Goal: Contribute content: Add original content to the website for others to see

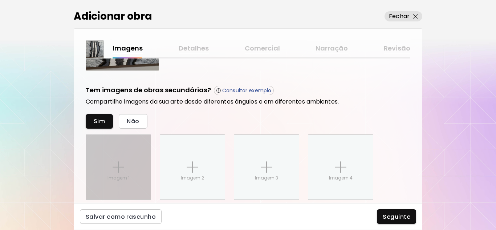
scroll to position [218, 0]
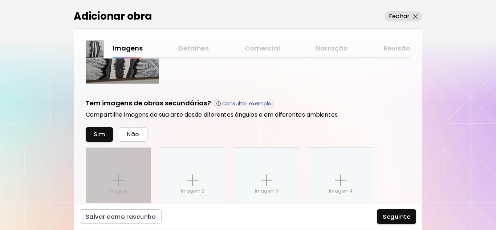
click at [114, 177] on img at bounding box center [119, 180] width 12 height 12
click at [0, 0] on input "Imagem 1" at bounding box center [0, 0] width 0 height 0
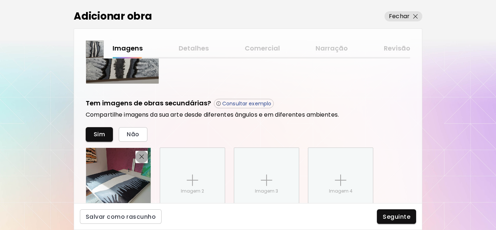
click at [138, 156] on span "button" at bounding box center [141, 156] width 9 height 5
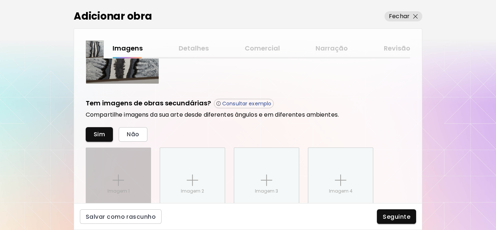
click at [120, 180] on img at bounding box center [119, 180] width 12 height 12
click at [0, 0] on input "Imagem 1" at bounding box center [0, 0] width 0 height 0
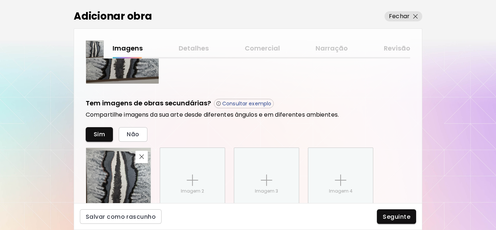
scroll to position [254, 0]
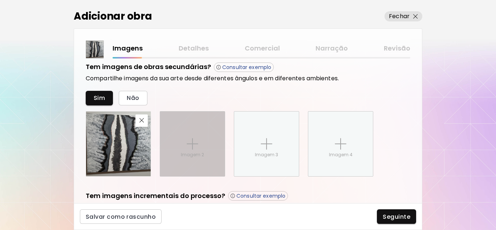
click at [192, 151] on p "Imagem 2" at bounding box center [192, 154] width 23 height 7
click at [0, 0] on input "Imagem 2" at bounding box center [0, 0] width 0 height 0
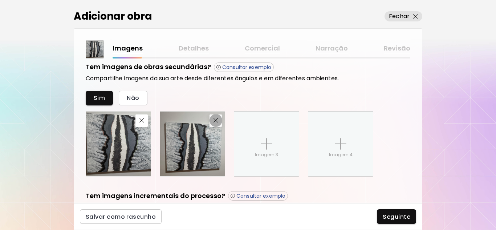
click at [217, 119] on img "button" at bounding box center [215, 120] width 5 height 5
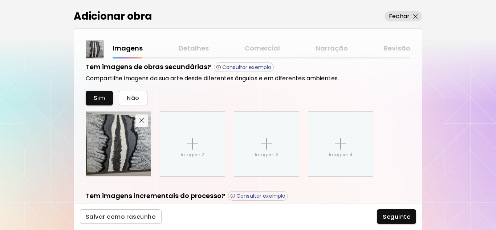
click at [142, 119] on img "button" at bounding box center [141, 120] width 5 height 5
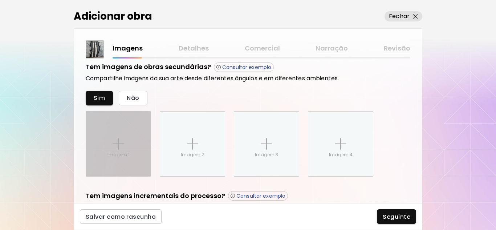
click at [104, 149] on div "Imagem 1" at bounding box center [118, 143] width 65 height 65
click at [0, 0] on input "Imagem 1" at bounding box center [0, 0] width 0 height 0
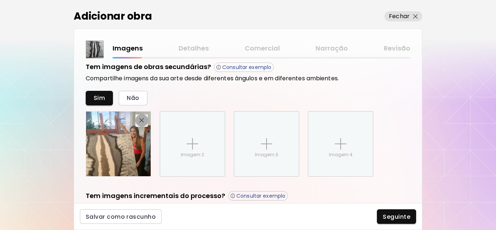
click at [141, 119] on img "button" at bounding box center [141, 120] width 5 height 5
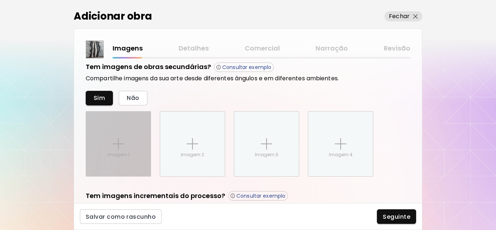
click at [118, 140] on img at bounding box center [119, 144] width 12 height 12
click at [0, 0] on input "Imagem 1" at bounding box center [0, 0] width 0 height 0
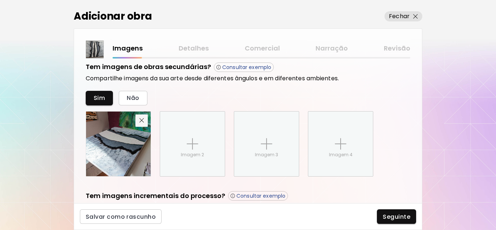
click at [144, 118] on span "button" at bounding box center [141, 120] width 9 height 5
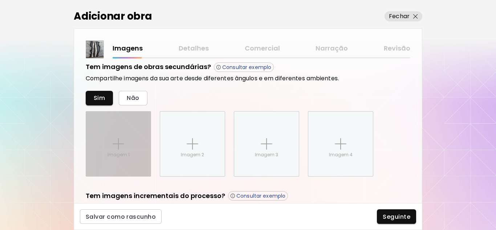
click at [126, 147] on div "Imagem 1" at bounding box center [118, 143] width 65 height 65
click at [0, 0] on input "Imagem 1" at bounding box center [0, 0] width 0 height 0
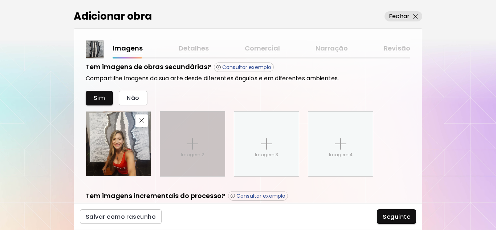
click at [191, 144] on img at bounding box center [193, 144] width 12 height 12
click at [0, 0] on input "Imagem 2" at bounding box center [0, 0] width 0 height 0
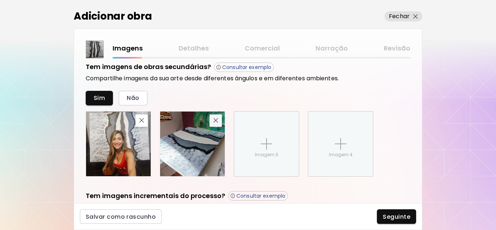
click at [216, 121] on img "button" at bounding box center [215, 120] width 5 height 5
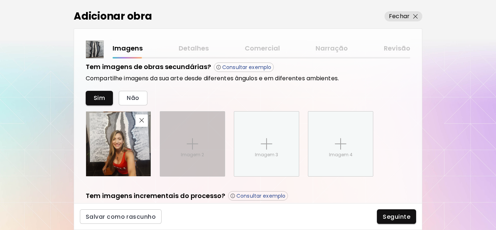
click at [194, 163] on div "Imagem 2" at bounding box center [192, 143] width 65 height 65
click at [0, 0] on input "Imagem 2" at bounding box center [0, 0] width 0 height 0
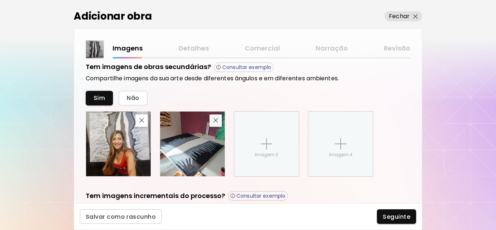
click at [213, 124] on button "button" at bounding box center [215, 120] width 12 height 12
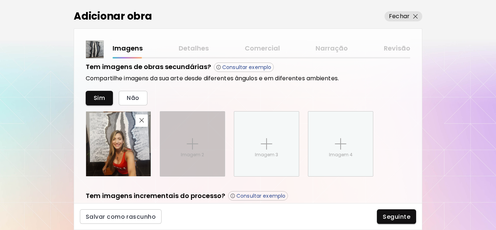
click at [191, 143] on img at bounding box center [193, 144] width 12 height 12
click at [0, 0] on input "Imagem 2" at bounding box center [0, 0] width 0 height 0
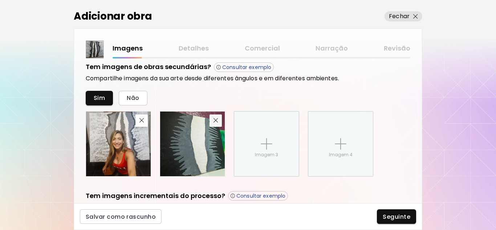
click at [217, 121] on img "button" at bounding box center [215, 120] width 5 height 5
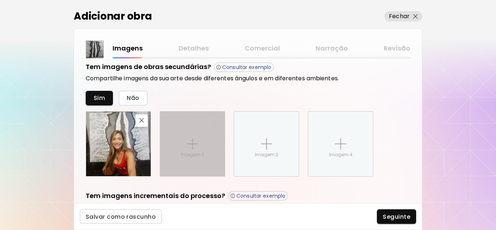
click at [206, 129] on div "Imagem 2" at bounding box center [192, 143] width 65 height 65
click at [0, 0] on input "Imagem 2" at bounding box center [0, 0] width 0 height 0
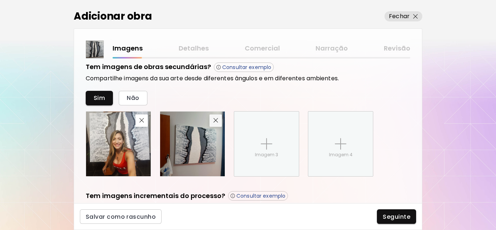
click at [217, 120] on img "button" at bounding box center [215, 120] width 5 height 5
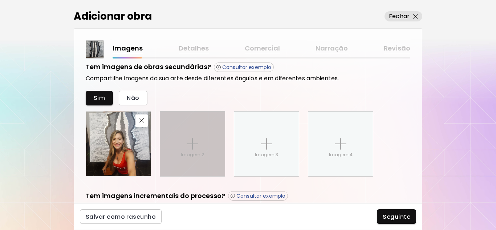
click at [180, 139] on div "Imagem 2" at bounding box center [192, 143] width 65 height 65
click at [0, 0] on input "Imagem 2" at bounding box center [0, 0] width 0 height 0
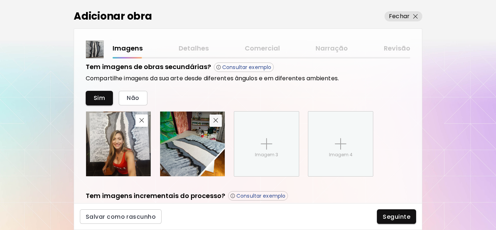
click at [217, 118] on img "button" at bounding box center [215, 120] width 5 height 5
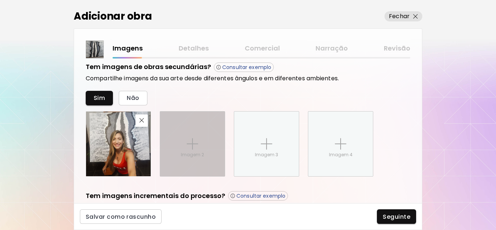
click at [200, 145] on div "Imagem 2" at bounding box center [192, 143] width 65 height 65
click at [0, 0] on input "Imagem 2" at bounding box center [0, 0] width 0 height 0
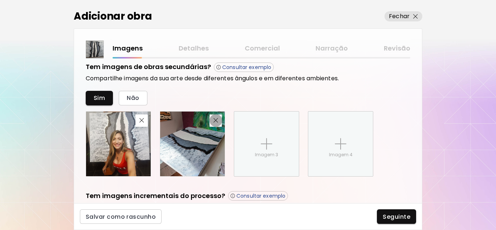
click at [215, 118] on button "button" at bounding box center [215, 120] width 12 height 12
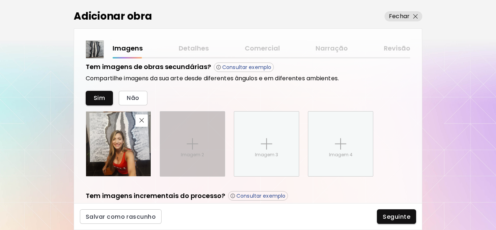
click at [206, 146] on div "Imagem 2" at bounding box center [192, 143] width 65 height 65
click at [0, 0] on input "Imagem 2" at bounding box center [0, 0] width 0 height 0
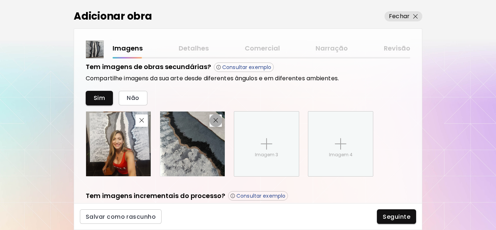
click at [216, 121] on img "button" at bounding box center [215, 120] width 5 height 5
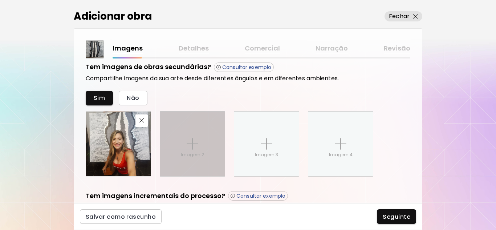
click at [172, 150] on div "Imagem 2" at bounding box center [192, 143] width 65 height 65
click at [0, 0] on input "Imagem 2" at bounding box center [0, 0] width 0 height 0
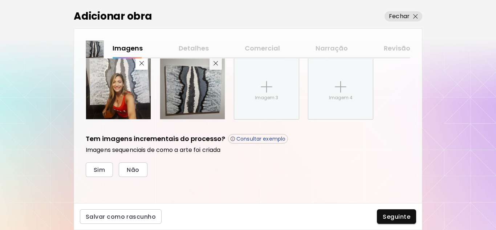
scroll to position [259, 0]
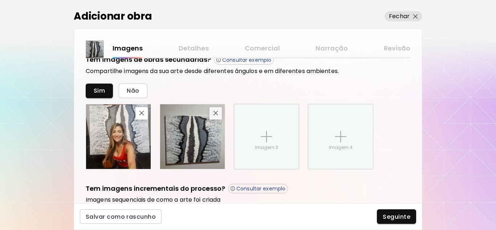
click at [219, 65] on div "Tem imagens de obras secundárias? Consultar exemplo Compartilhe imagens da sua …" at bounding box center [248, 112] width 325 height 114
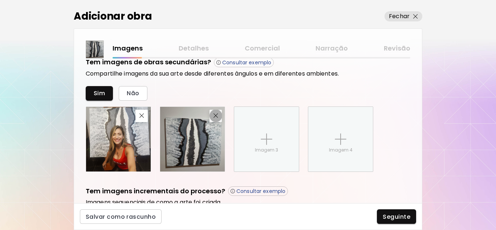
click at [219, 119] on button "button" at bounding box center [215, 116] width 12 height 12
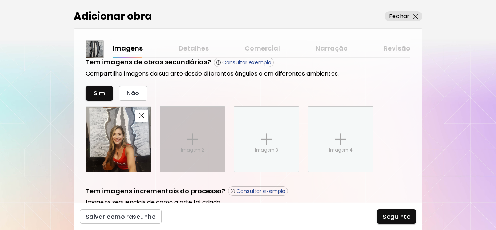
click at [192, 137] on img at bounding box center [193, 139] width 12 height 12
click at [0, 0] on input "Imagem 2" at bounding box center [0, 0] width 0 height 0
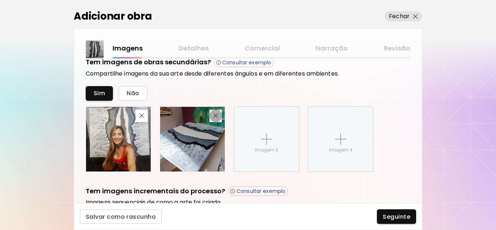
click at [215, 115] on img "button" at bounding box center [215, 115] width 5 height 5
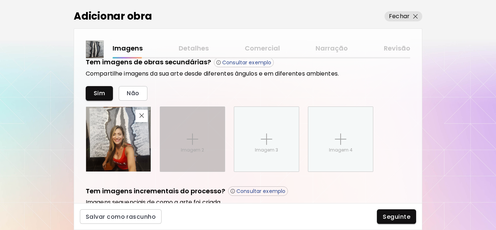
click at [179, 132] on div "Imagem 2" at bounding box center [192, 139] width 65 height 65
click at [0, 0] on input "Imagem 2" at bounding box center [0, 0] width 0 height 0
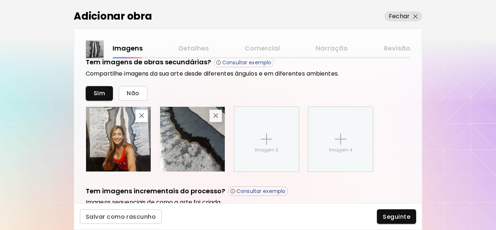
click at [216, 115] on img "button" at bounding box center [215, 115] width 5 height 5
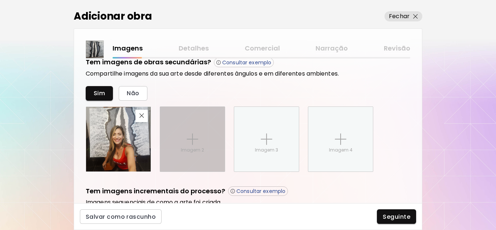
click at [191, 147] on p "Imagem 2" at bounding box center [192, 150] width 23 height 7
click at [0, 0] on input "Imagem 2" at bounding box center [0, 0] width 0 height 0
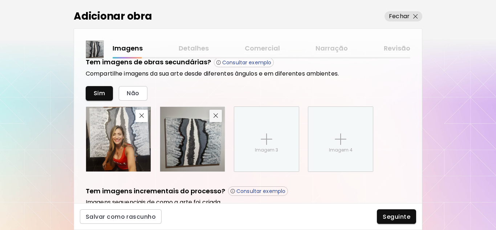
click at [217, 118] on button "button" at bounding box center [215, 116] width 12 height 12
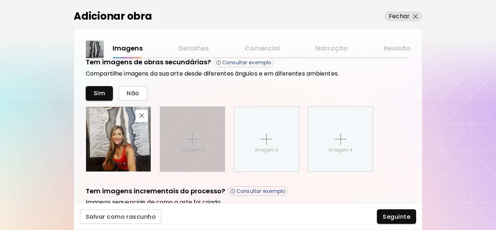
click at [199, 150] on p "Imagem 2" at bounding box center [192, 150] width 23 height 7
click at [0, 0] on input "Imagem 2" at bounding box center [0, 0] width 0 height 0
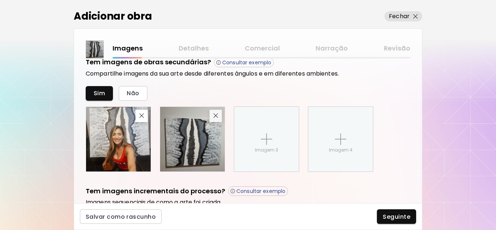
click at [213, 115] on img "button" at bounding box center [215, 115] width 5 height 5
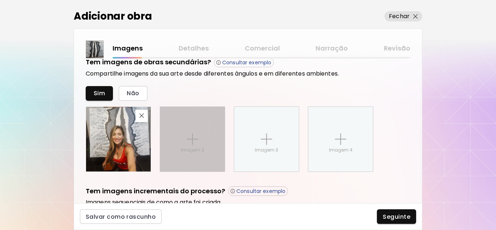
click at [193, 139] on img at bounding box center [193, 139] width 12 height 12
click at [0, 0] on input "Imagem 2" at bounding box center [0, 0] width 0 height 0
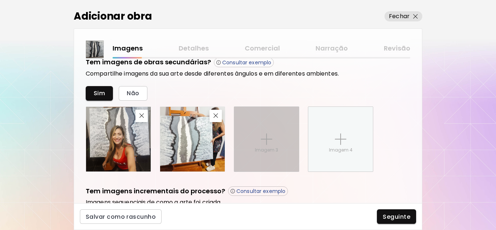
click at [260, 153] on p "Imagem 3" at bounding box center [266, 150] width 23 height 7
click at [0, 0] on input "Imagem 3" at bounding box center [0, 0] width 0 height 0
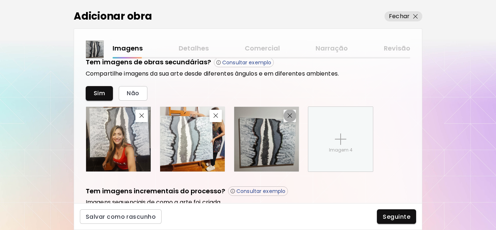
click at [289, 117] on img "button" at bounding box center [289, 115] width 5 height 5
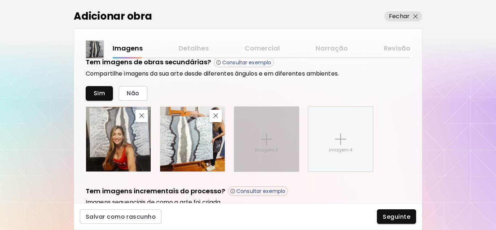
click at [258, 149] on p "Imagem 3" at bounding box center [266, 150] width 23 height 7
click at [0, 0] on input "Imagem 3" at bounding box center [0, 0] width 0 height 0
click at [268, 146] on div "Imagem 3" at bounding box center [266, 139] width 65 height 65
click at [0, 0] on input "Imagem 3" at bounding box center [0, 0] width 0 height 0
click at [274, 145] on div "Imagem 3" at bounding box center [266, 139] width 65 height 65
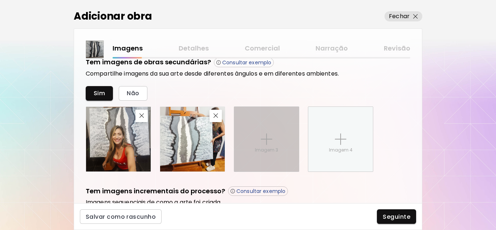
click at [0, 0] on input "Imagem 3" at bounding box center [0, 0] width 0 height 0
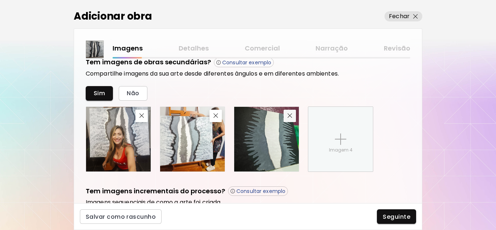
click at [287, 118] on img "button" at bounding box center [289, 115] width 5 height 5
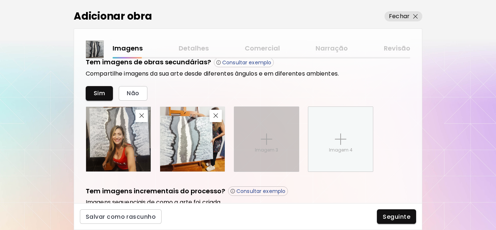
click at [268, 145] on div "Imagem 3" at bounding box center [266, 139] width 65 height 65
click at [0, 0] on input "Imagem 3" at bounding box center [0, 0] width 0 height 0
click at [256, 143] on div "Imagem 3" at bounding box center [266, 139] width 65 height 65
click at [0, 0] on input "Imagem 3" at bounding box center [0, 0] width 0 height 0
click at [281, 149] on div "Imagem 3" at bounding box center [266, 139] width 65 height 65
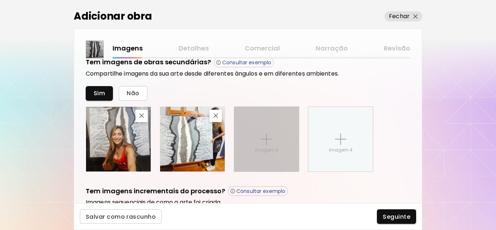
click at [0, 0] on input "Imagem 3" at bounding box center [0, 0] width 0 height 0
click at [272, 143] on img at bounding box center [267, 139] width 12 height 12
click at [0, 0] on input "Imagem 3" at bounding box center [0, 0] width 0 height 0
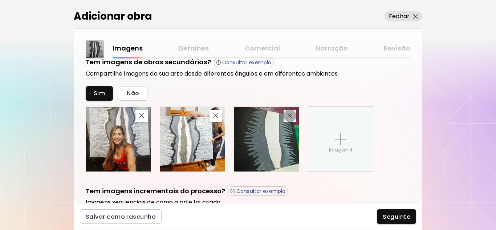
click at [290, 117] on img "button" at bounding box center [289, 115] width 5 height 5
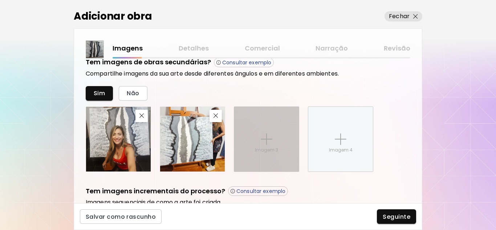
click at [270, 137] on img at bounding box center [267, 139] width 12 height 12
click at [0, 0] on input "Imagem 3" at bounding box center [0, 0] width 0 height 0
click at [274, 145] on div "Imagem 3" at bounding box center [266, 139] width 65 height 65
click at [0, 0] on input "Imagem 3" at bounding box center [0, 0] width 0 height 0
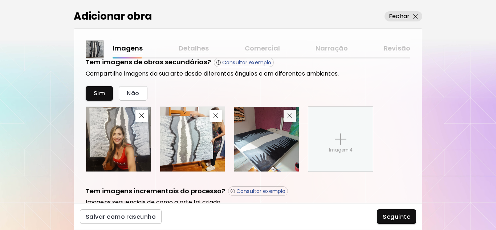
click at [287, 115] on span "button" at bounding box center [289, 115] width 9 height 5
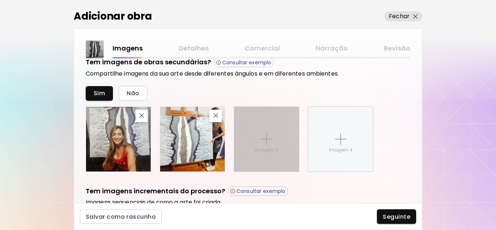
click at [271, 139] on img at bounding box center [267, 139] width 12 height 12
click at [0, 0] on input "Imagem 3" at bounding box center [0, 0] width 0 height 0
click at [252, 134] on div "Imagem 3" at bounding box center [266, 139] width 65 height 65
click at [0, 0] on input "Imagem 3" at bounding box center [0, 0] width 0 height 0
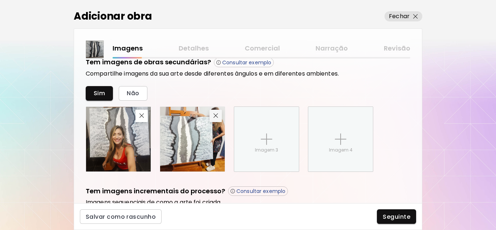
click at [216, 118] on img "button" at bounding box center [215, 115] width 5 height 5
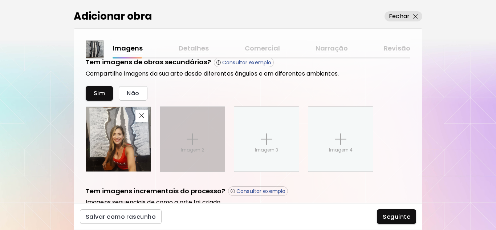
click at [190, 147] on p "Imagem 2" at bounding box center [192, 150] width 23 height 7
click at [0, 0] on input "Imagem 2" at bounding box center [0, 0] width 0 height 0
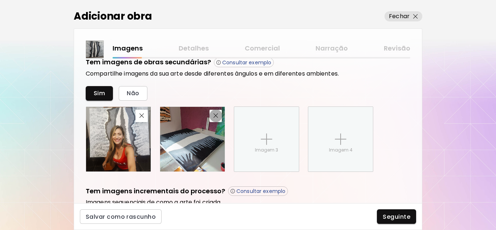
click at [217, 114] on img "button" at bounding box center [215, 115] width 5 height 5
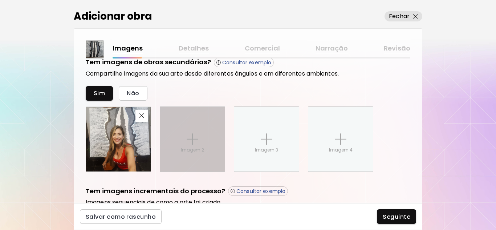
click at [199, 136] on div "Imagem 2" at bounding box center [192, 139] width 65 height 65
click at [0, 0] on input "Imagem 2" at bounding box center [0, 0] width 0 height 0
click at [190, 144] on img at bounding box center [193, 139] width 12 height 12
click at [0, 0] on input "Imagem 2" at bounding box center [0, 0] width 0 height 0
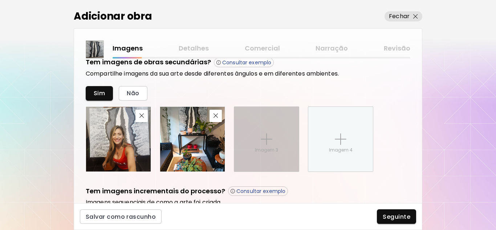
click at [272, 145] on div "Imagem 3" at bounding box center [266, 139] width 65 height 65
click at [0, 0] on input "Imagem 3" at bounding box center [0, 0] width 0 height 0
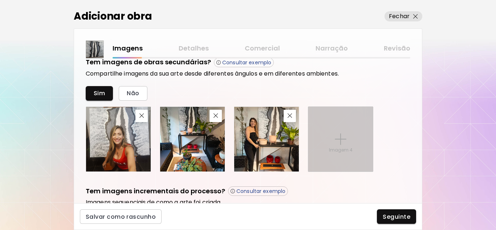
click at [339, 151] on p "Imagem 4" at bounding box center [341, 150] width 24 height 7
click at [0, 0] on input "Imagem 4" at bounding box center [0, 0] width 0 height 0
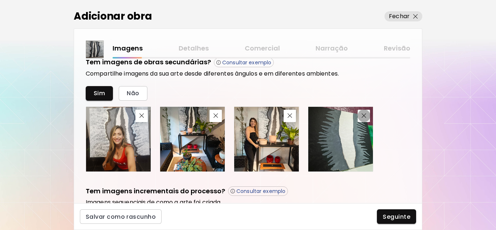
click at [364, 115] on img "button" at bounding box center [364, 115] width 5 height 5
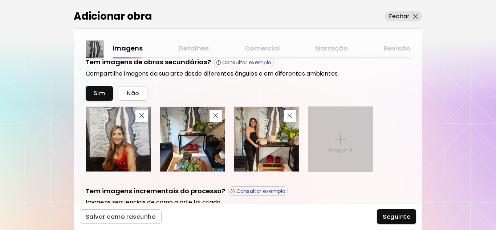
click at [337, 151] on p "Imagem 4" at bounding box center [341, 150] width 24 height 7
click at [0, 0] on input "Imagem 4" at bounding box center [0, 0] width 0 height 0
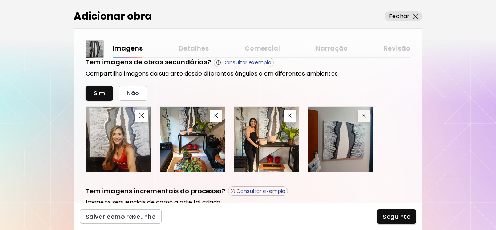
click at [362, 114] on img "button" at bounding box center [364, 115] width 5 height 5
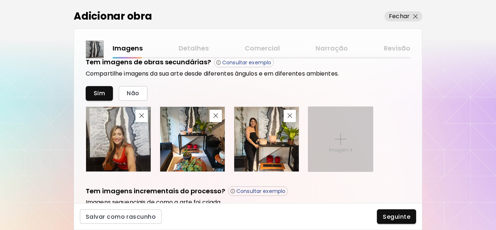
click at [336, 144] on img at bounding box center [341, 139] width 12 height 12
click at [0, 0] on input "Imagem 4" at bounding box center [0, 0] width 0 height 0
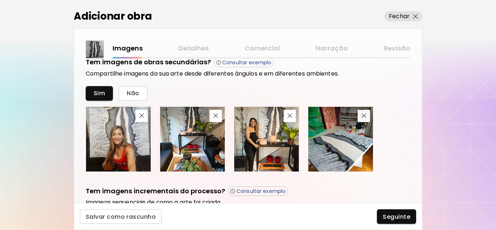
click at [362, 116] on img "button" at bounding box center [364, 115] width 5 height 5
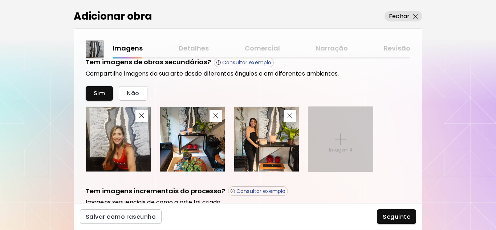
click at [344, 138] on img at bounding box center [341, 139] width 12 height 12
click at [0, 0] on input "Imagem 4" at bounding box center [0, 0] width 0 height 0
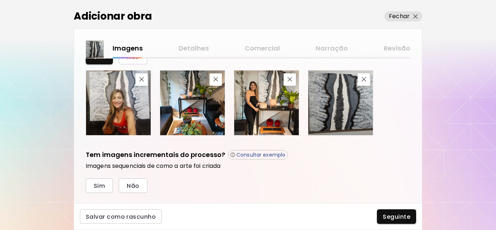
scroll to position [311, 0]
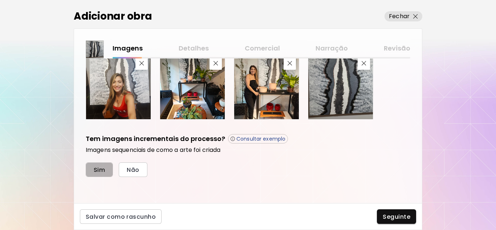
click at [98, 167] on span "Sim" at bounding box center [99, 170] width 11 height 8
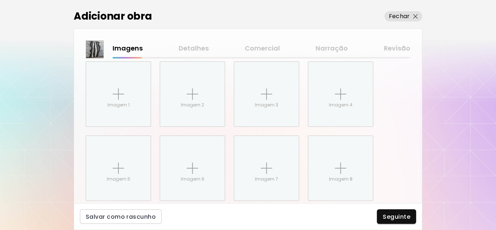
scroll to position [435, 0]
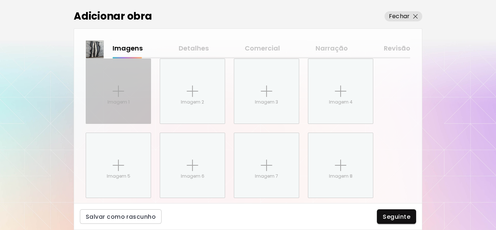
click at [119, 85] on img at bounding box center [119, 91] width 12 height 12
click at [0, 0] on input "Imagem 1" at bounding box center [0, 0] width 0 height 0
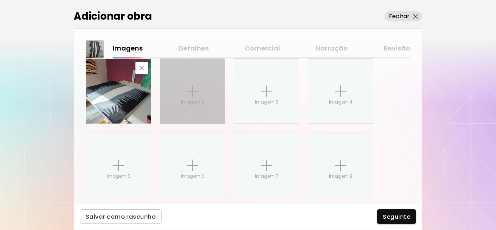
click at [192, 96] on img at bounding box center [193, 91] width 12 height 12
click at [0, 0] on input "Imagem 2" at bounding box center [0, 0] width 0 height 0
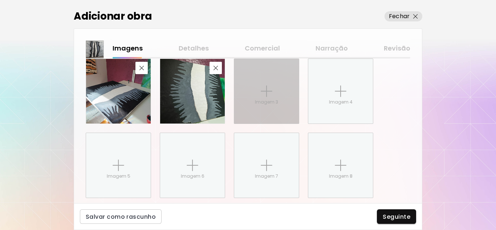
click at [278, 101] on div "Imagem 3" at bounding box center [266, 91] width 65 height 65
click at [0, 0] on input "Imagem 3" at bounding box center [0, 0] width 0 height 0
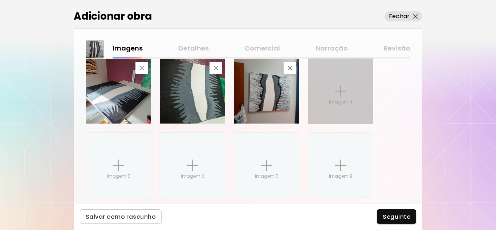
click at [331, 96] on div "Imagem 4" at bounding box center [340, 91] width 65 height 65
click at [0, 0] on input "Imagem 4" at bounding box center [0, 0] width 0 height 0
click at [327, 106] on div "Imagem 4" at bounding box center [340, 91] width 65 height 65
click at [0, 0] on input "Imagem 4" at bounding box center [0, 0] width 0 height 0
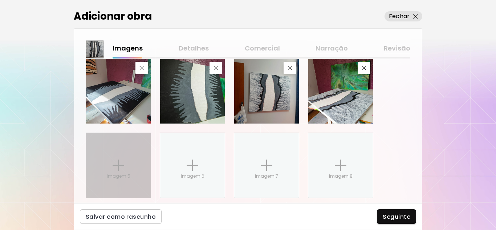
click at [113, 161] on img at bounding box center [119, 165] width 12 height 12
click at [0, 0] on input "Imagem 5" at bounding box center [0, 0] width 0 height 0
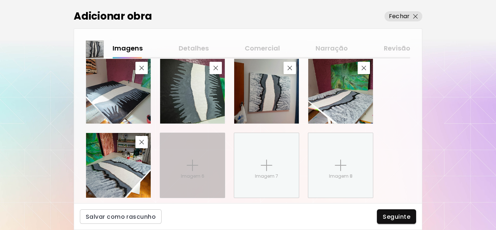
click at [188, 171] on img at bounding box center [193, 165] width 12 height 12
click at [0, 0] on input "Imagem 6" at bounding box center [0, 0] width 0 height 0
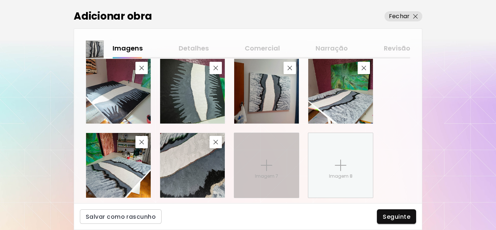
click at [265, 165] on img at bounding box center [267, 165] width 12 height 12
click at [0, 0] on input "Imagem 7" at bounding box center [0, 0] width 0 height 0
click at [263, 164] on img at bounding box center [267, 165] width 12 height 12
click at [0, 0] on input "Imagem 7" at bounding box center [0, 0] width 0 height 0
click at [269, 176] on p "Imagem 7" at bounding box center [266, 176] width 23 height 7
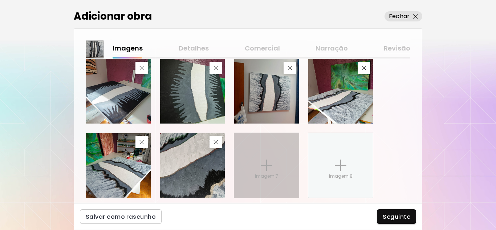
click at [0, 0] on input "Imagem 7" at bounding box center [0, 0] width 0 height 0
click at [258, 176] on p "Imagem 7" at bounding box center [266, 176] width 23 height 7
click at [0, 0] on input "Imagem 7" at bounding box center [0, 0] width 0 height 0
click at [256, 158] on div "Imagem 7" at bounding box center [266, 165] width 65 height 65
click at [0, 0] on input "Imagem 7" at bounding box center [0, 0] width 0 height 0
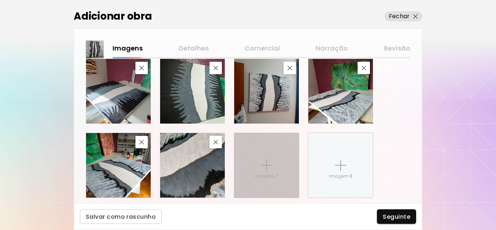
click at [258, 158] on div "Imagem 7" at bounding box center [266, 165] width 65 height 65
click at [0, 0] on input "Imagem 7" at bounding box center [0, 0] width 0 height 0
click at [264, 159] on img at bounding box center [267, 165] width 12 height 12
click at [0, 0] on input "Imagem 7" at bounding box center [0, 0] width 0 height 0
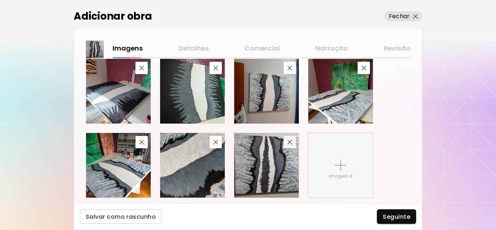
click at [288, 141] on img "button" at bounding box center [289, 142] width 5 height 5
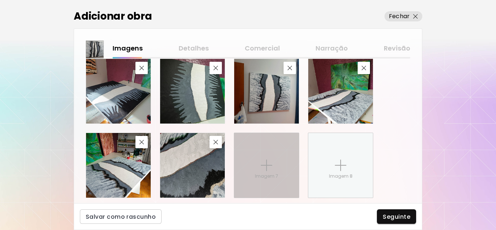
click at [267, 167] on img at bounding box center [267, 165] width 12 height 12
click at [0, 0] on input "Imagem 7" at bounding box center [0, 0] width 0 height 0
click at [272, 163] on div "Imagem 7" at bounding box center [266, 165] width 65 height 65
click at [0, 0] on input "Imagem 7" at bounding box center [0, 0] width 0 height 0
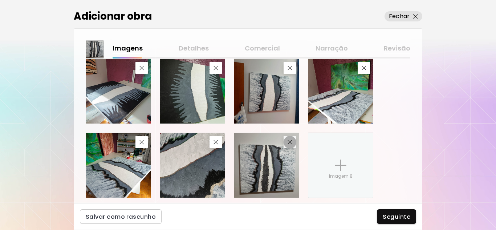
click at [286, 139] on button "button" at bounding box center [289, 142] width 12 height 12
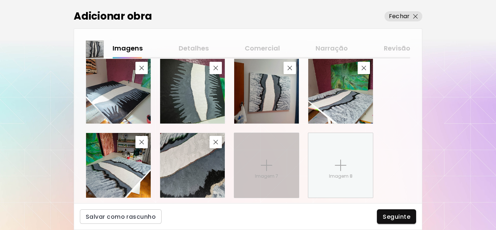
click at [270, 160] on img at bounding box center [267, 165] width 12 height 12
click at [0, 0] on input "Imagem 7" at bounding box center [0, 0] width 0 height 0
click at [270, 170] on img at bounding box center [267, 165] width 12 height 12
click at [0, 0] on input "Imagem 7" at bounding box center [0, 0] width 0 height 0
click at [274, 167] on div "Imagem 7" at bounding box center [266, 165] width 65 height 65
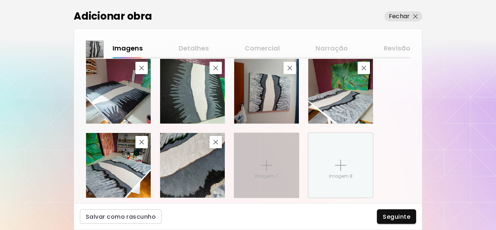
click at [0, 0] on input "Imagem 7" at bounding box center [0, 0] width 0 height 0
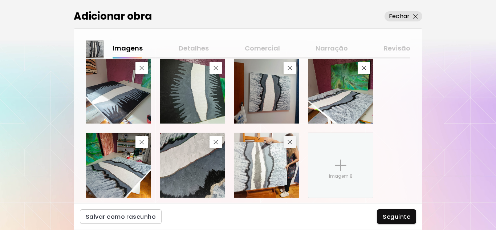
click at [293, 144] on span "button" at bounding box center [289, 142] width 9 height 5
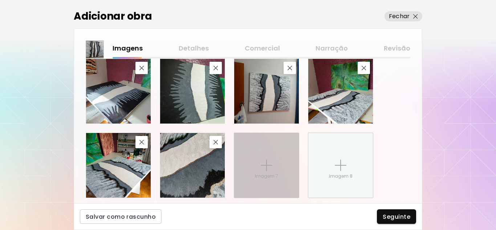
click at [259, 169] on div "Imagem 7" at bounding box center [266, 165] width 65 height 65
click at [0, 0] on input "Imagem 7" at bounding box center [0, 0] width 0 height 0
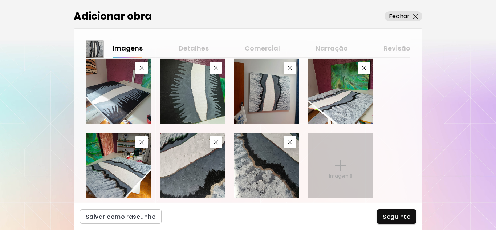
click at [332, 172] on div "Imagem 8" at bounding box center [340, 165] width 65 height 65
click at [0, 0] on input "Imagem 8" at bounding box center [0, 0] width 0 height 0
click at [351, 164] on div "Imagem 8" at bounding box center [340, 165] width 65 height 65
click at [0, 0] on input "Imagem 8" at bounding box center [0, 0] width 0 height 0
click at [348, 175] on p "Imagem 8" at bounding box center [341, 176] width 24 height 7
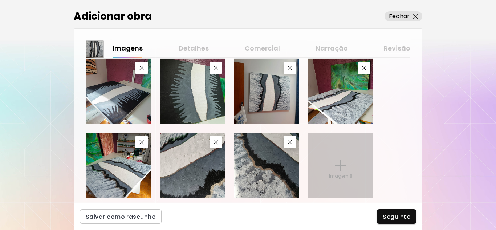
click at [0, 0] on input "Imagem 8" at bounding box center [0, 0] width 0 height 0
click at [355, 165] on div "Imagem 8" at bounding box center [340, 165] width 65 height 65
click at [0, 0] on input "Imagem 8" at bounding box center [0, 0] width 0 height 0
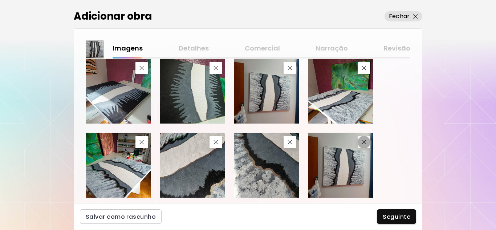
click at [363, 143] on img "button" at bounding box center [364, 142] width 5 height 5
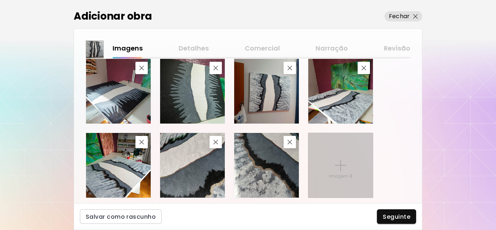
click at [343, 163] on img at bounding box center [341, 165] width 12 height 12
click at [0, 0] on input "Imagem 8" at bounding box center [0, 0] width 0 height 0
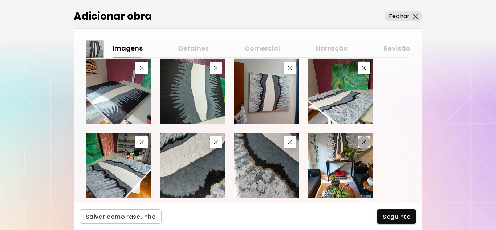
click at [363, 144] on img "button" at bounding box center [364, 142] width 5 height 5
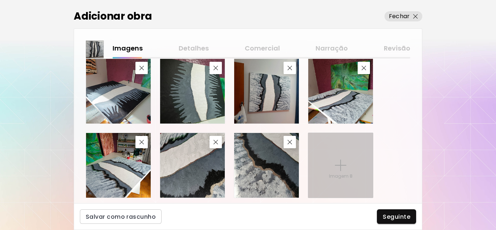
click at [341, 162] on img at bounding box center [341, 165] width 12 height 12
click at [0, 0] on input "Imagem 8" at bounding box center [0, 0] width 0 height 0
click at [332, 159] on div "Imagem 8" at bounding box center [340, 165] width 65 height 65
click at [0, 0] on input "Imagem 8" at bounding box center [0, 0] width 0 height 0
click at [344, 165] on img at bounding box center [341, 165] width 12 height 12
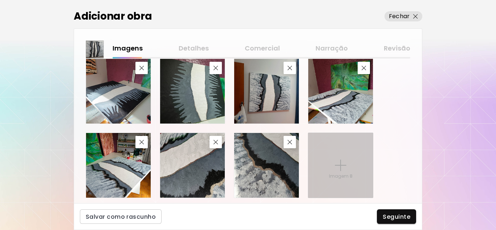
click at [0, 0] on input "Imagem 8" at bounding box center [0, 0] width 0 height 0
click at [355, 163] on div "Imagem 8" at bounding box center [340, 165] width 65 height 65
click at [0, 0] on input "Imagem 8" at bounding box center [0, 0] width 0 height 0
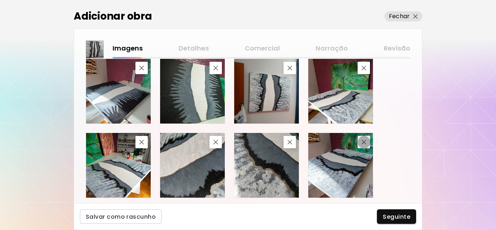
click at [364, 143] on img "button" at bounding box center [364, 142] width 5 height 5
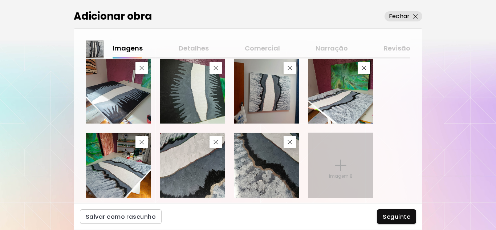
click at [350, 160] on div "Imagem 8" at bounding box center [340, 165] width 65 height 65
click at [0, 0] on input "Imagem 8" at bounding box center [0, 0] width 0 height 0
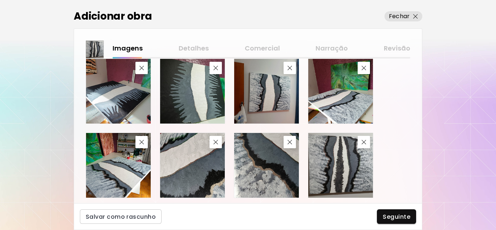
scroll to position [456, 0]
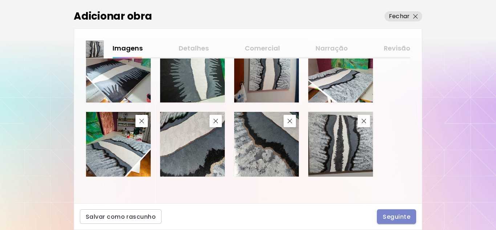
click at [399, 213] on span "Seguinte" at bounding box center [397, 217] width 28 height 8
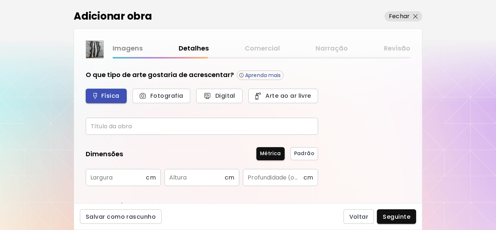
click at [109, 96] on span "Física" at bounding box center [106, 96] width 25 height 8
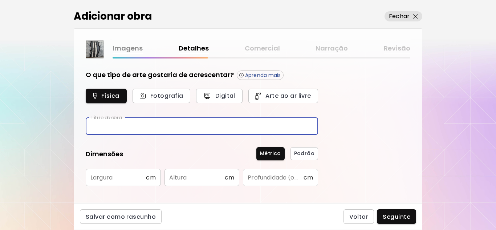
click at [111, 128] on input "text" at bounding box center [202, 126] width 232 height 17
type input "*"
type input "**********"
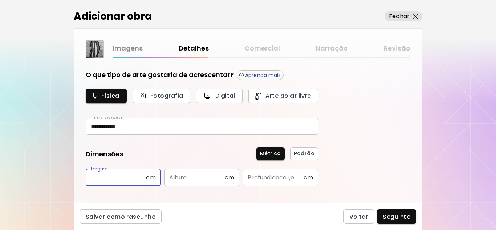
click at [120, 178] on input "text" at bounding box center [116, 177] width 60 height 17
type input "***"
click at [188, 177] on input "text" at bounding box center [194, 177] width 60 height 17
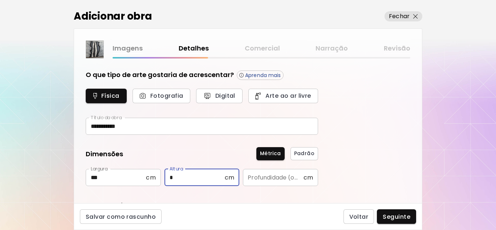
type input "*"
click at [262, 177] on input "text" at bounding box center [273, 177] width 60 height 17
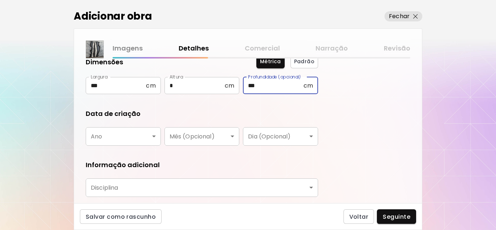
scroll to position [109, 0]
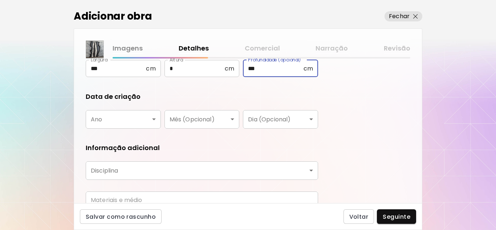
type input "***"
